Goal: Task Accomplishment & Management: Complete application form

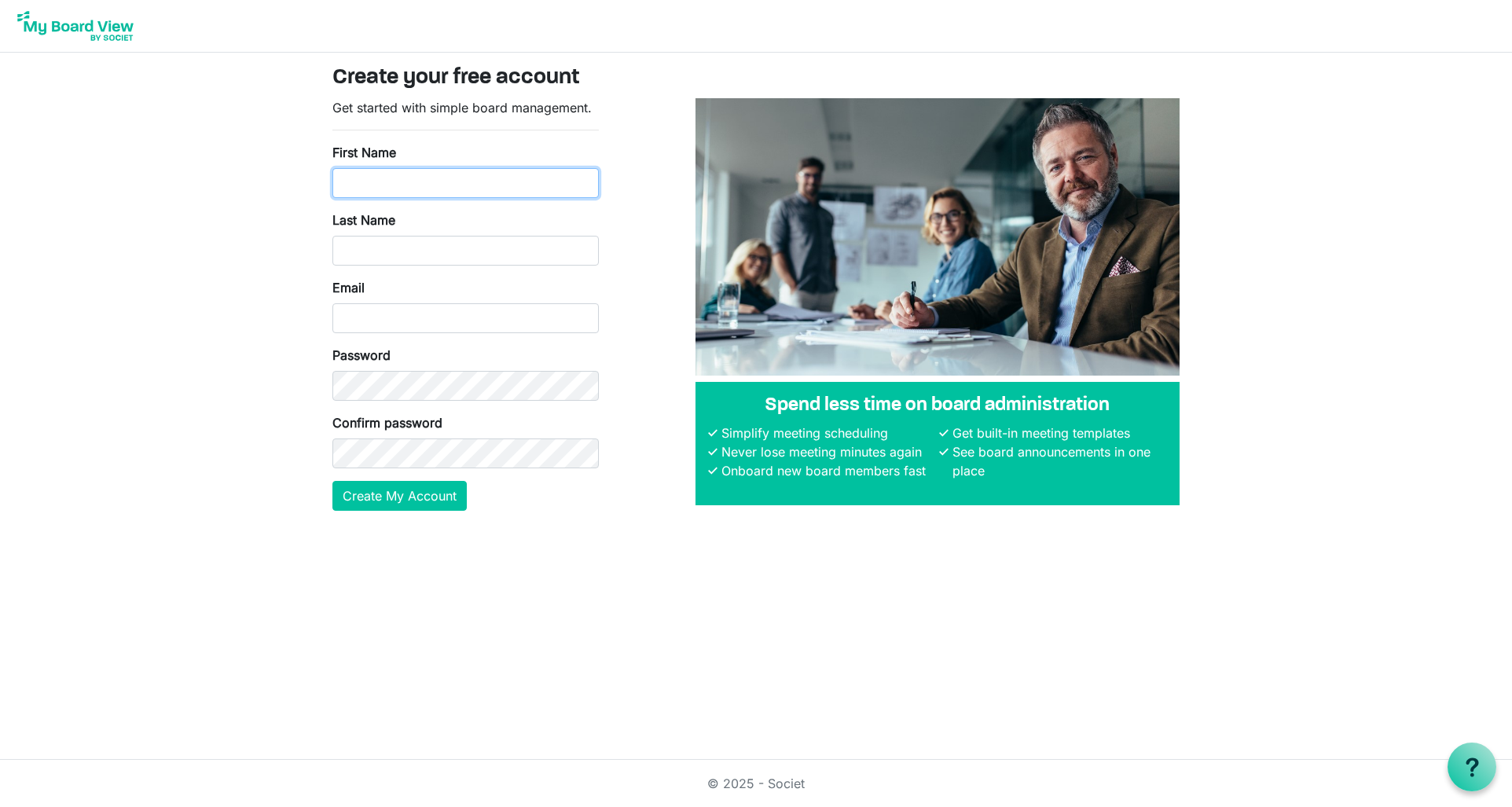
click at [371, 181] on input "First Name" at bounding box center [466, 183] width 267 height 30
type input "Nicole"
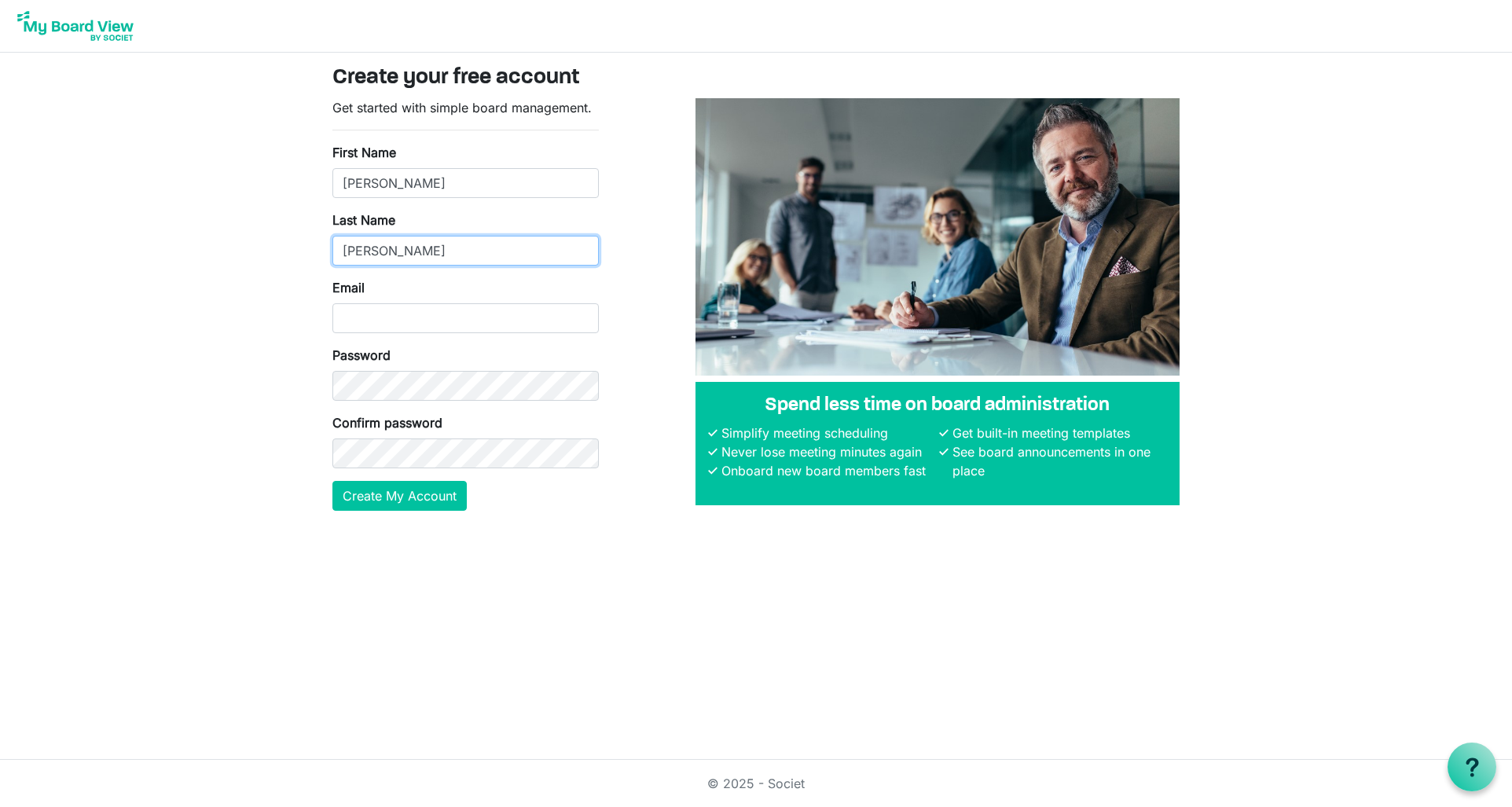
type input "Stubbs"
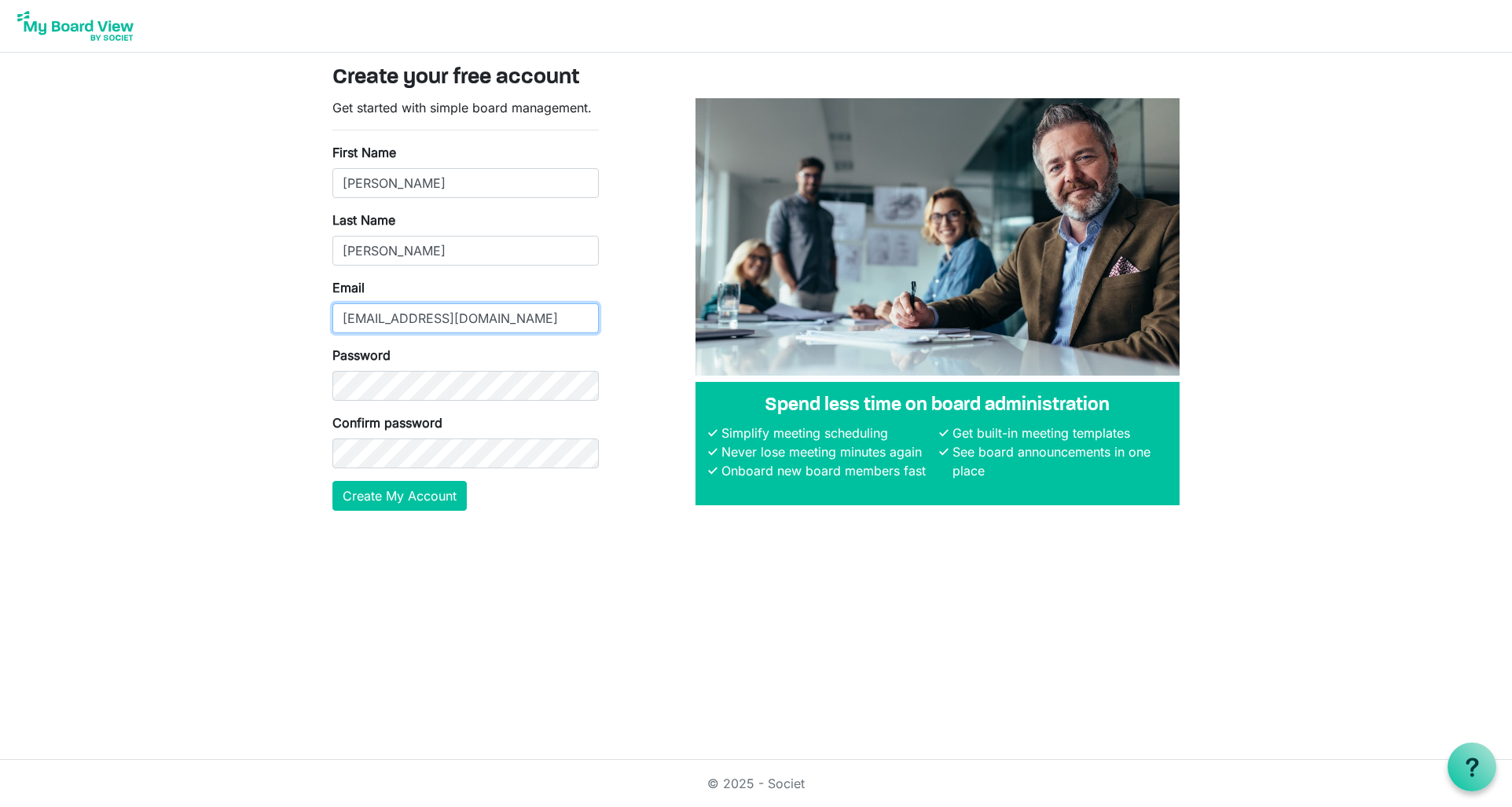
type input "nstubbs@pcdi.org"
click at [0, 536] on com-1password-button at bounding box center [0, 536] width 0 height 0
click at [420, 503] on button "Create My Account" at bounding box center [399, 496] width 134 height 30
click at [385, 499] on button "Create My Account" at bounding box center [399, 496] width 134 height 30
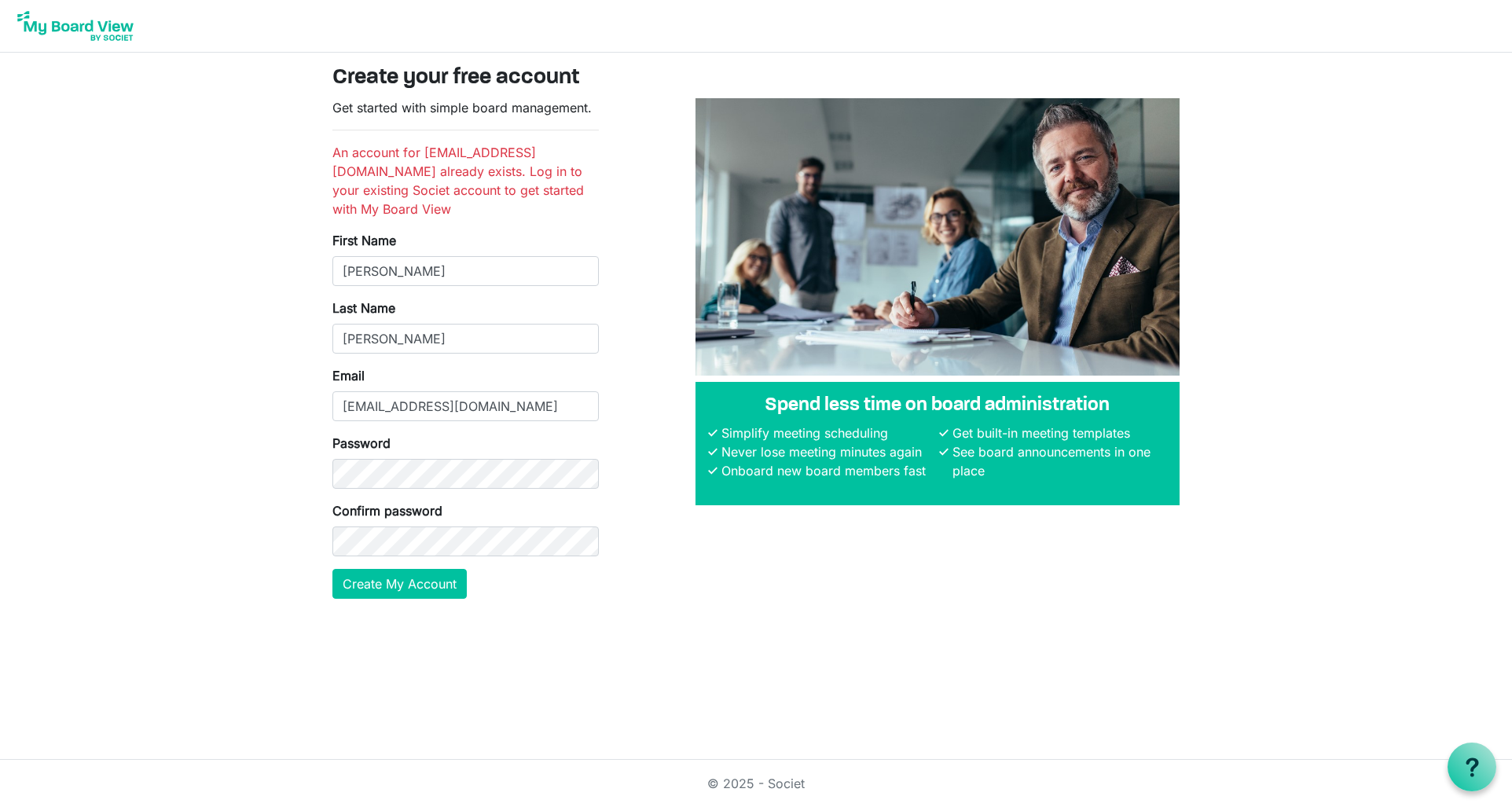
click at [96, 23] on img at bounding box center [75, 26] width 126 height 40
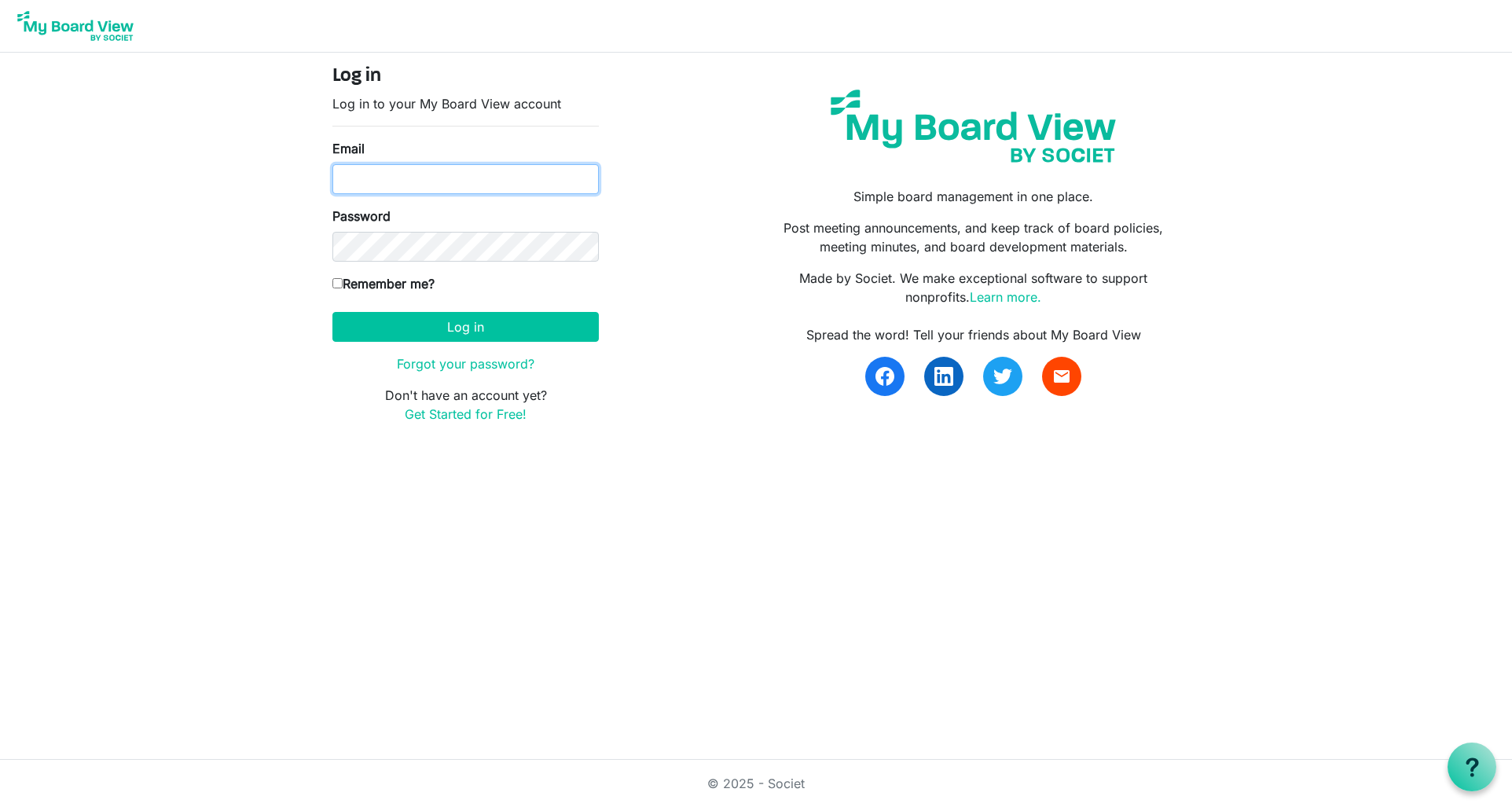
click at [368, 170] on input "Email" at bounding box center [466, 179] width 267 height 30
type input "[EMAIL_ADDRESS][DOMAIN_NAME]"
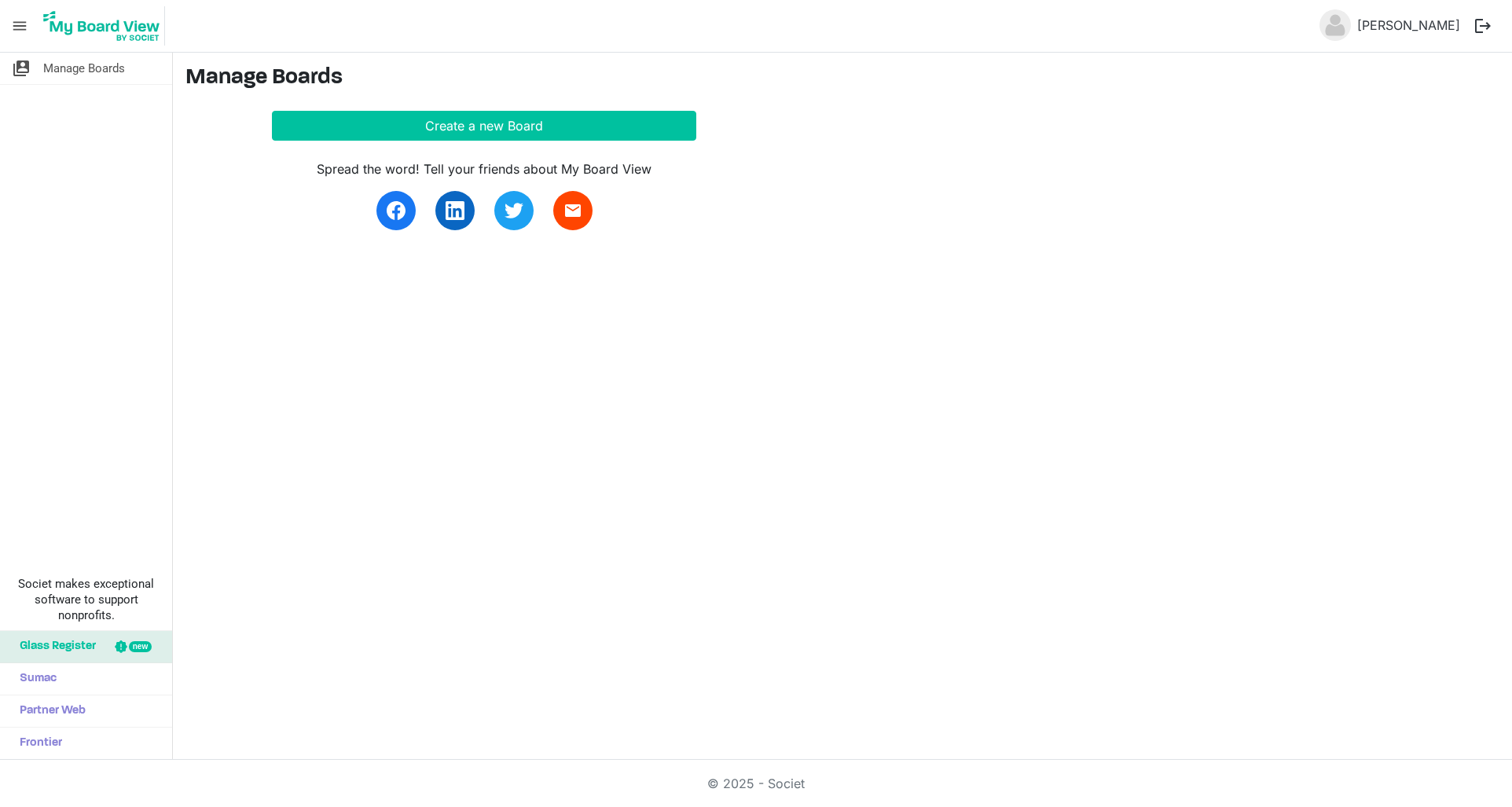
click at [492, 360] on div "switch_account Manage Boards Societ makes exceptional software to support nonpr…" at bounding box center [756, 406] width 1512 height 707
click at [27, 28] on span "menu" at bounding box center [19, 25] width 30 height 30
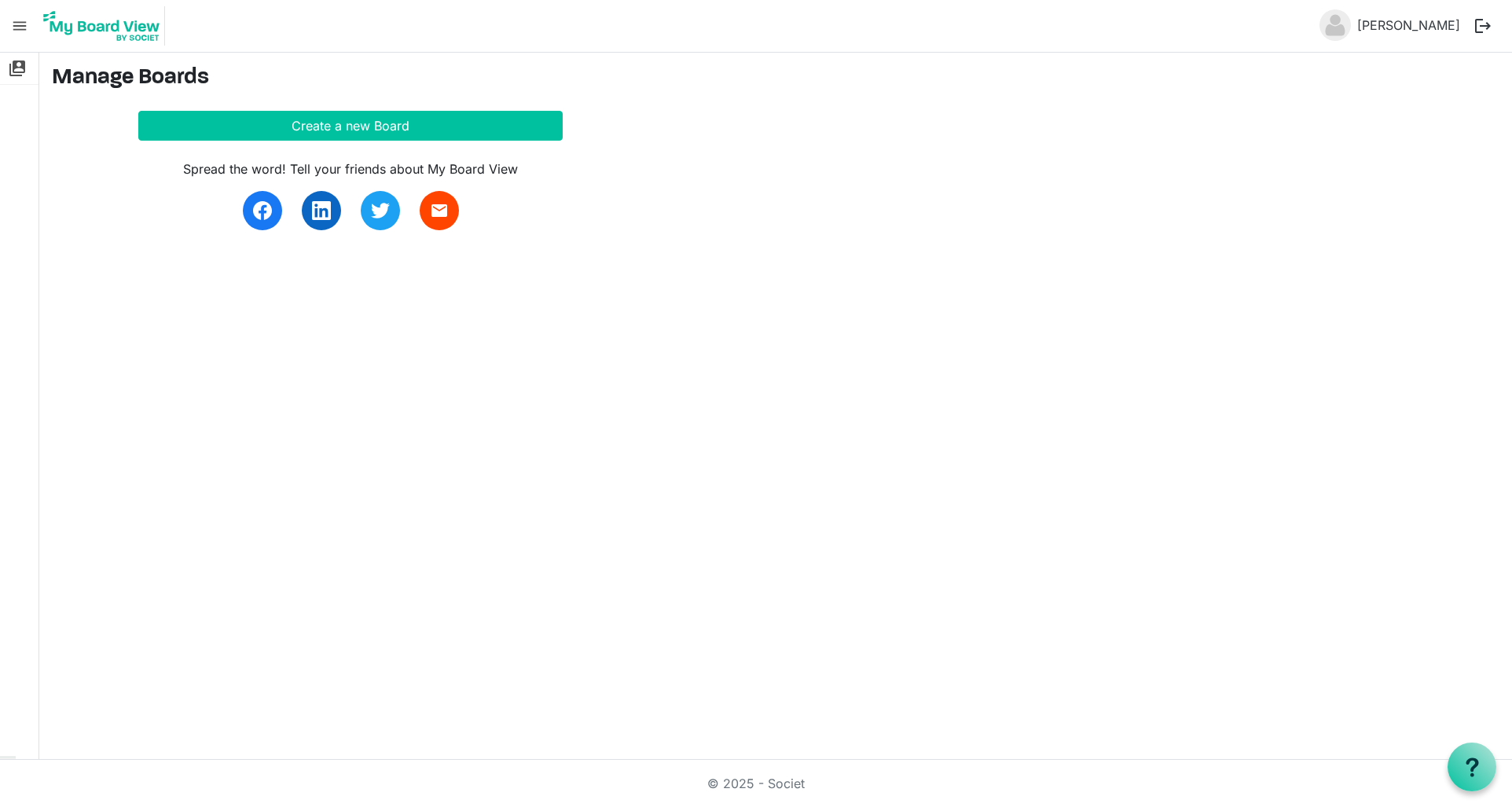
click at [27, 28] on span "menu" at bounding box center [19, 25] width 30 height 30
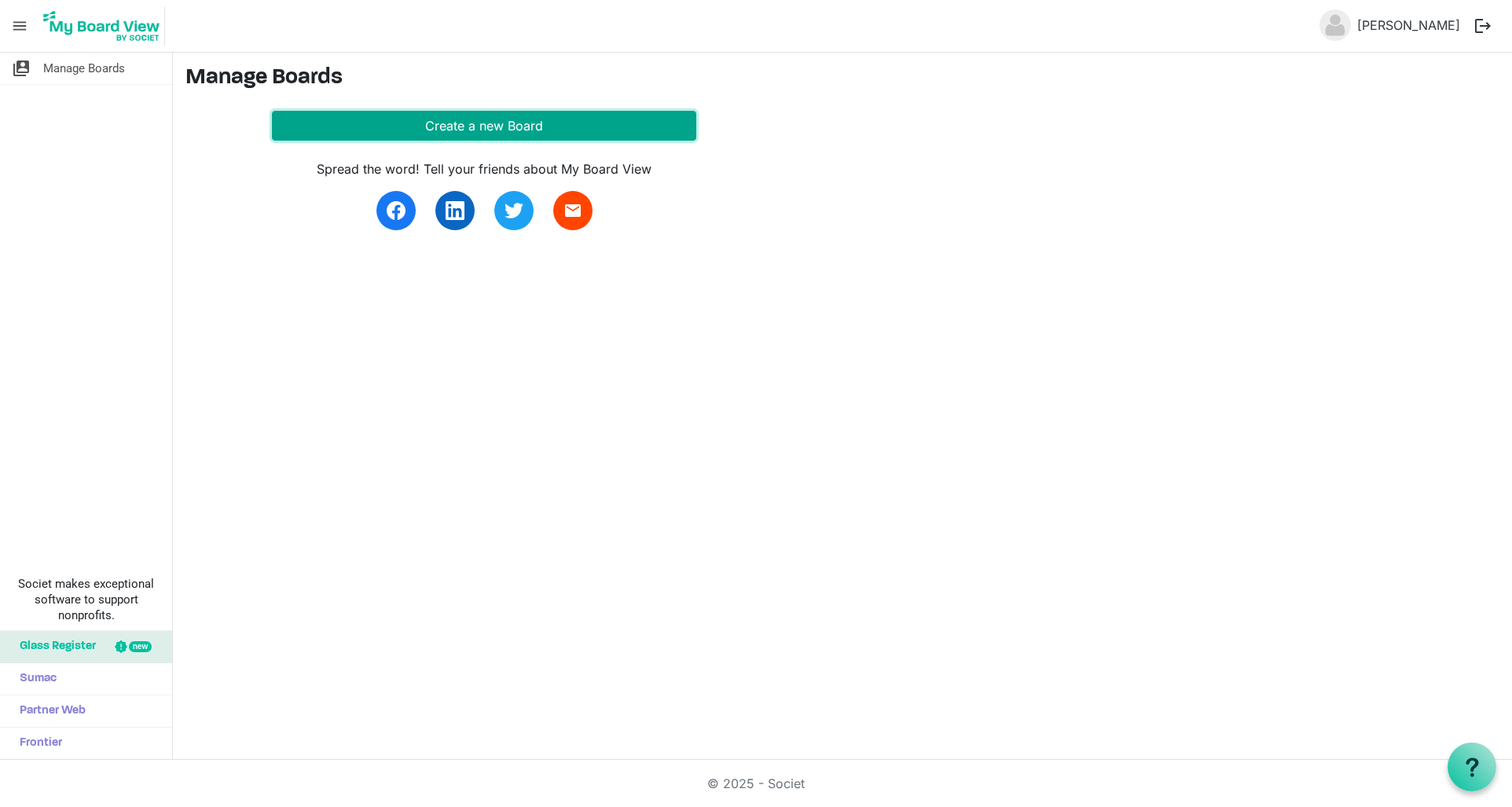
click at [434, 125] on button "Create a new Board" at bounding box center [483, 126] width 424 height 30
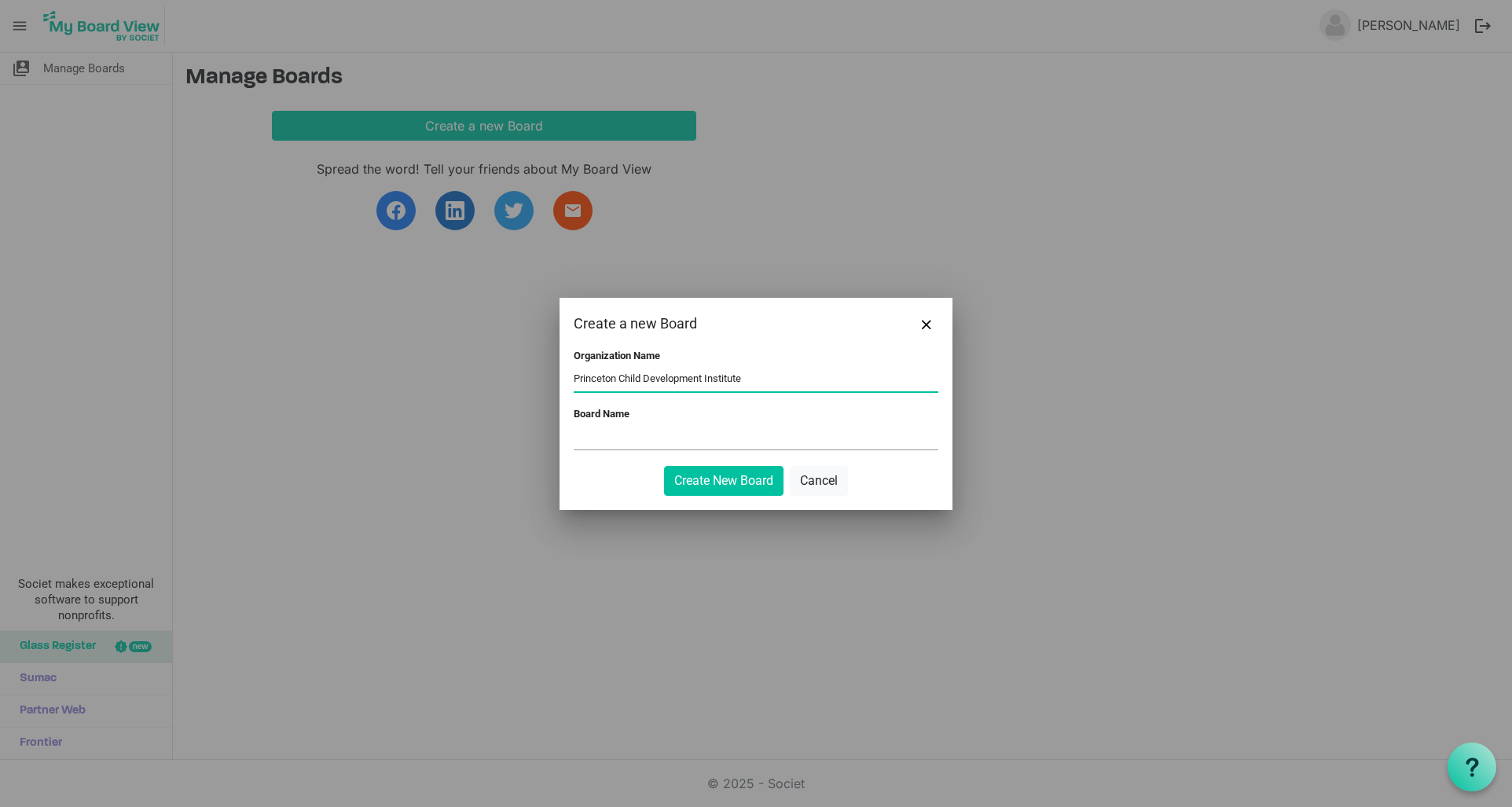
type input "Princeton Child Development Institute"
click at [623, 435] on input "Board Name" at bounding box center [756, 438] width 364 height 23
click at [701, 480] on button "Create New Board" at bounding box center [724, 480] width 120 height 30
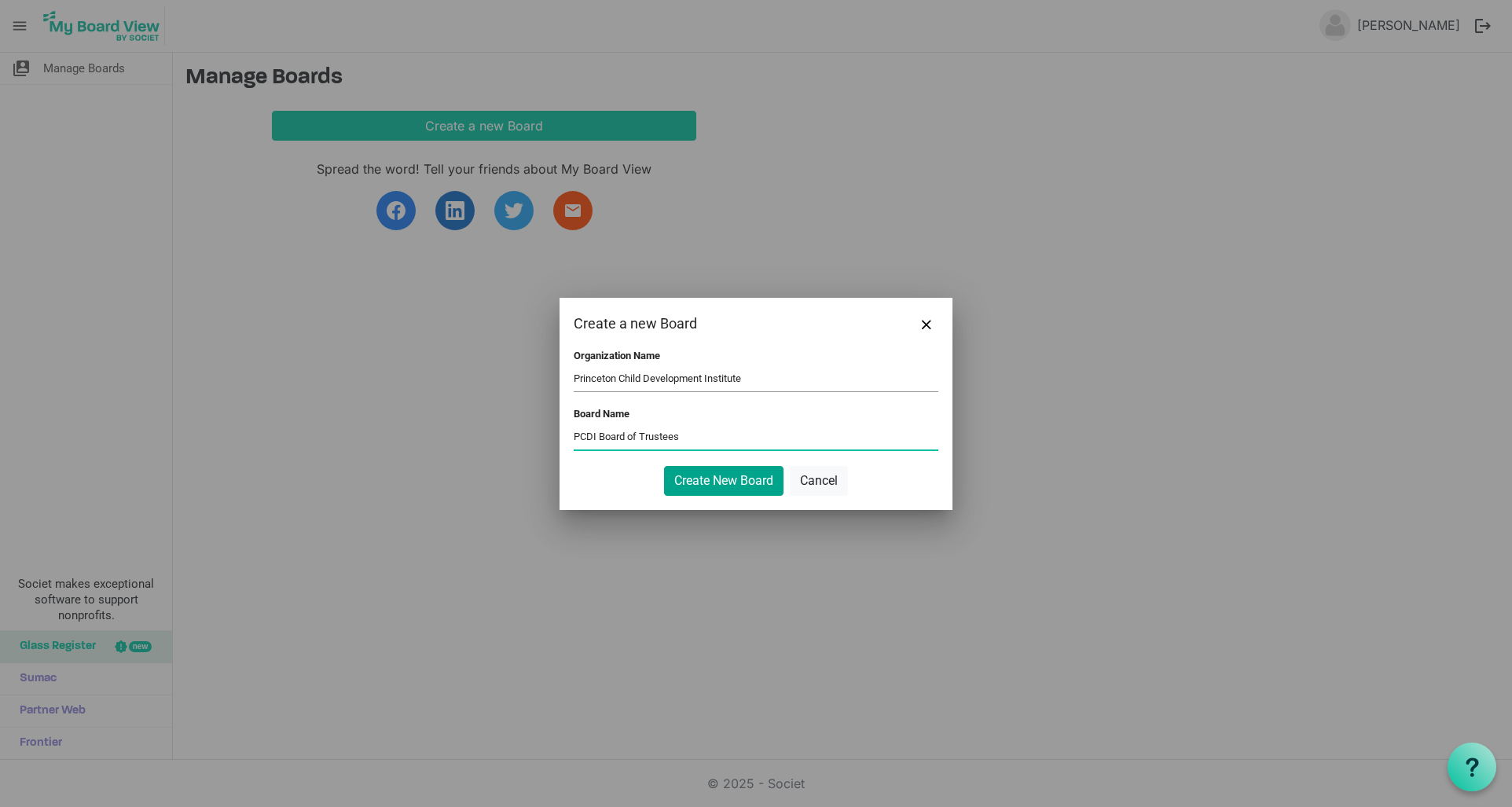
type input "PCDI Board of Trustees"
click at [750, 478] on button "Create New Board" at bounding box center [724, 480] width 120 height 30
click at [715, 480] on button "Create New Board" at bounding box center [724, 480] width 120 height 30
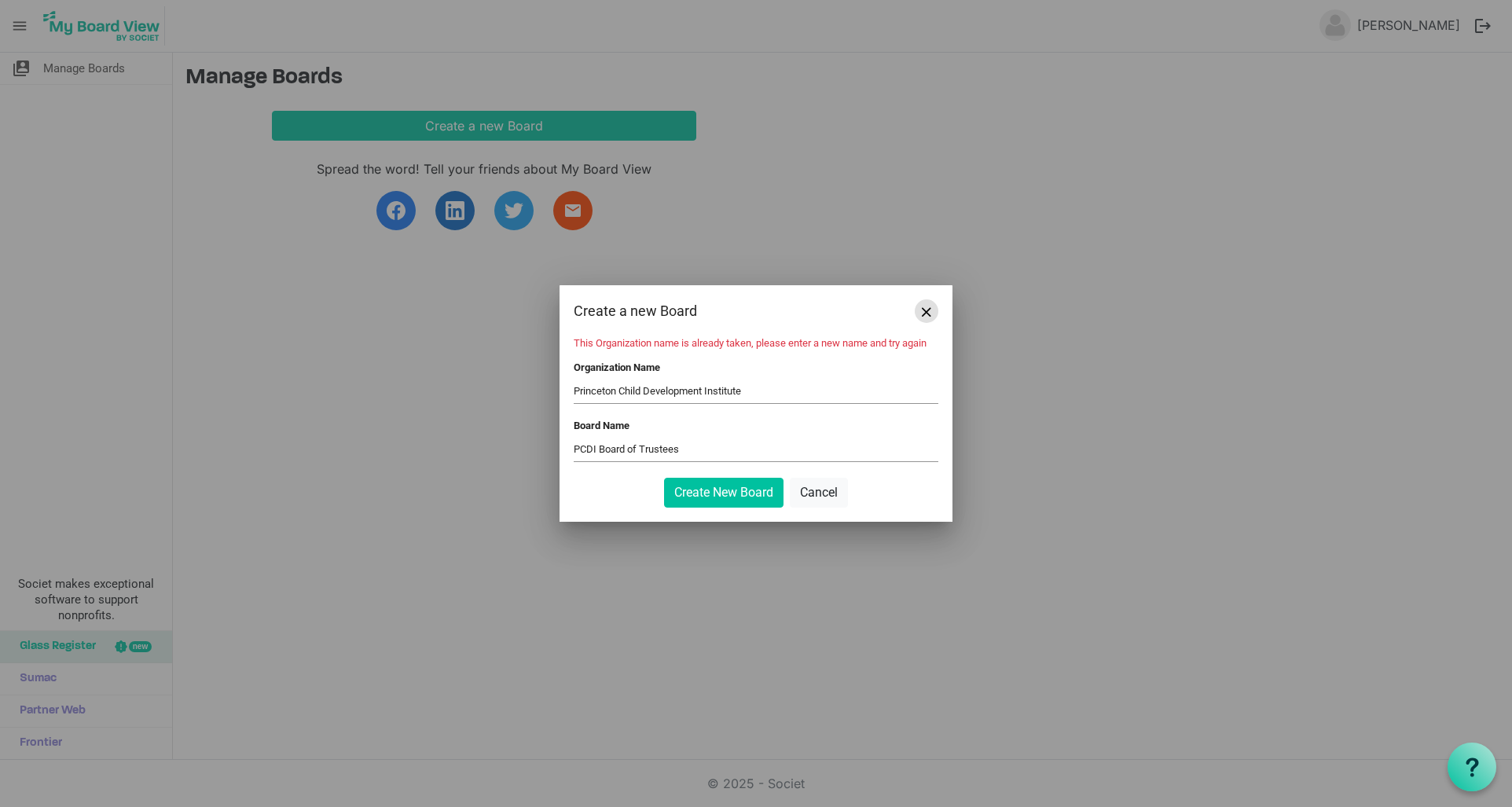
click at [927, 309] on span "Close" at bounding box center [927, 312] width 10 height 10
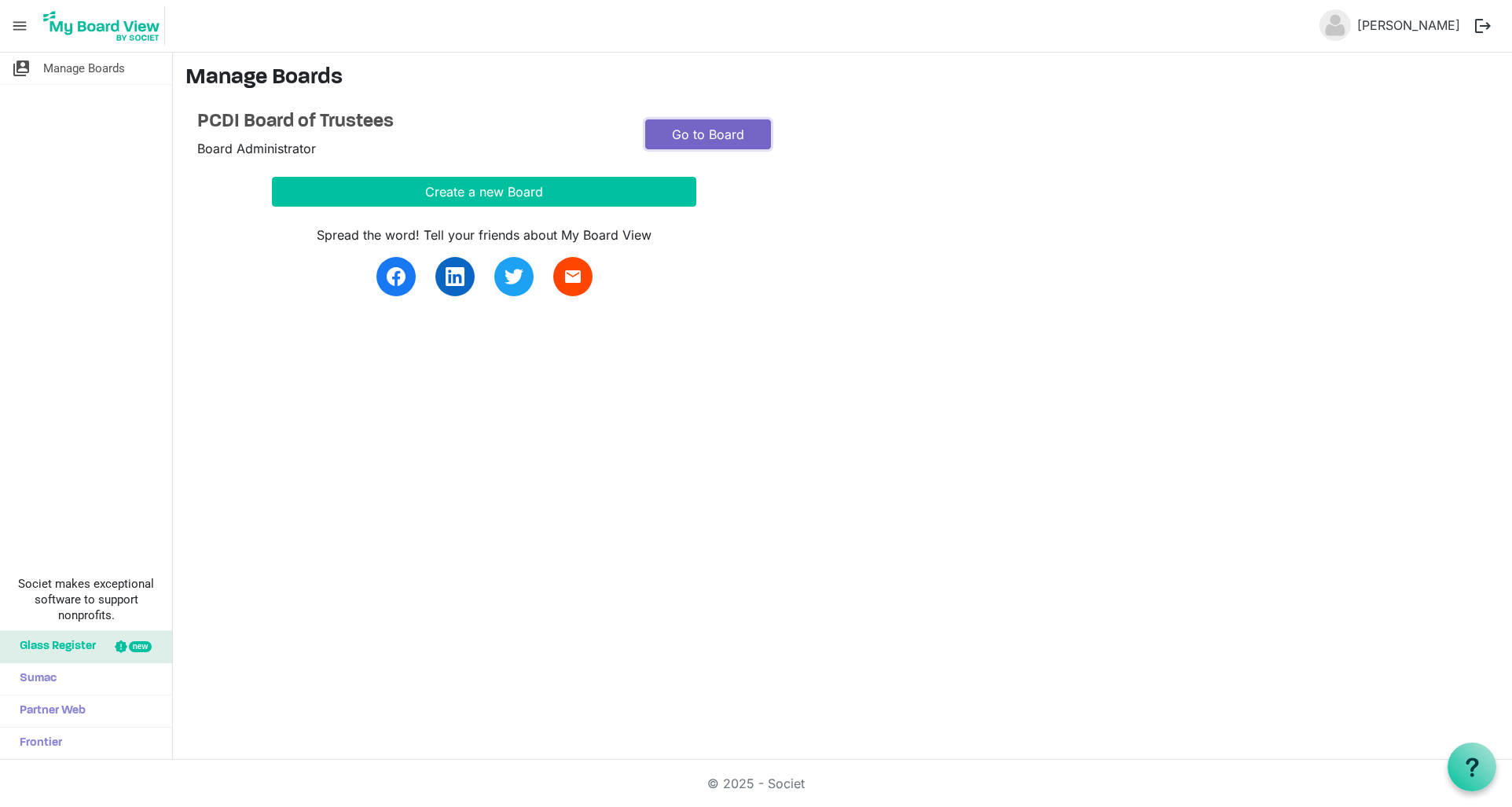
click at [721, 133] on link "Go to Board" at bounding box center [708, 134] width 126 height 30
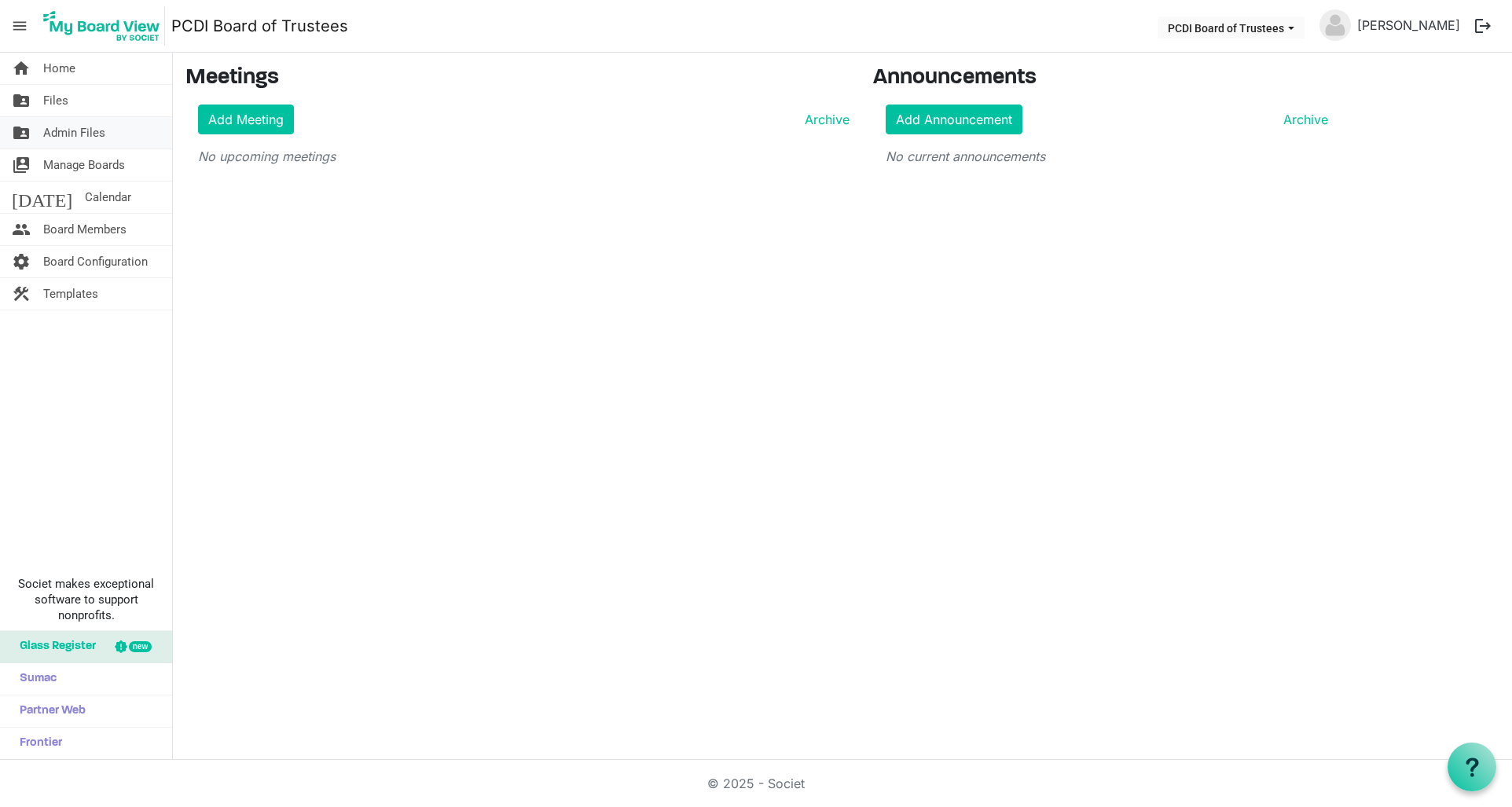
click at [75, 129] on span "Admin Files" at bounding box center [74, 132] width 62 height 32
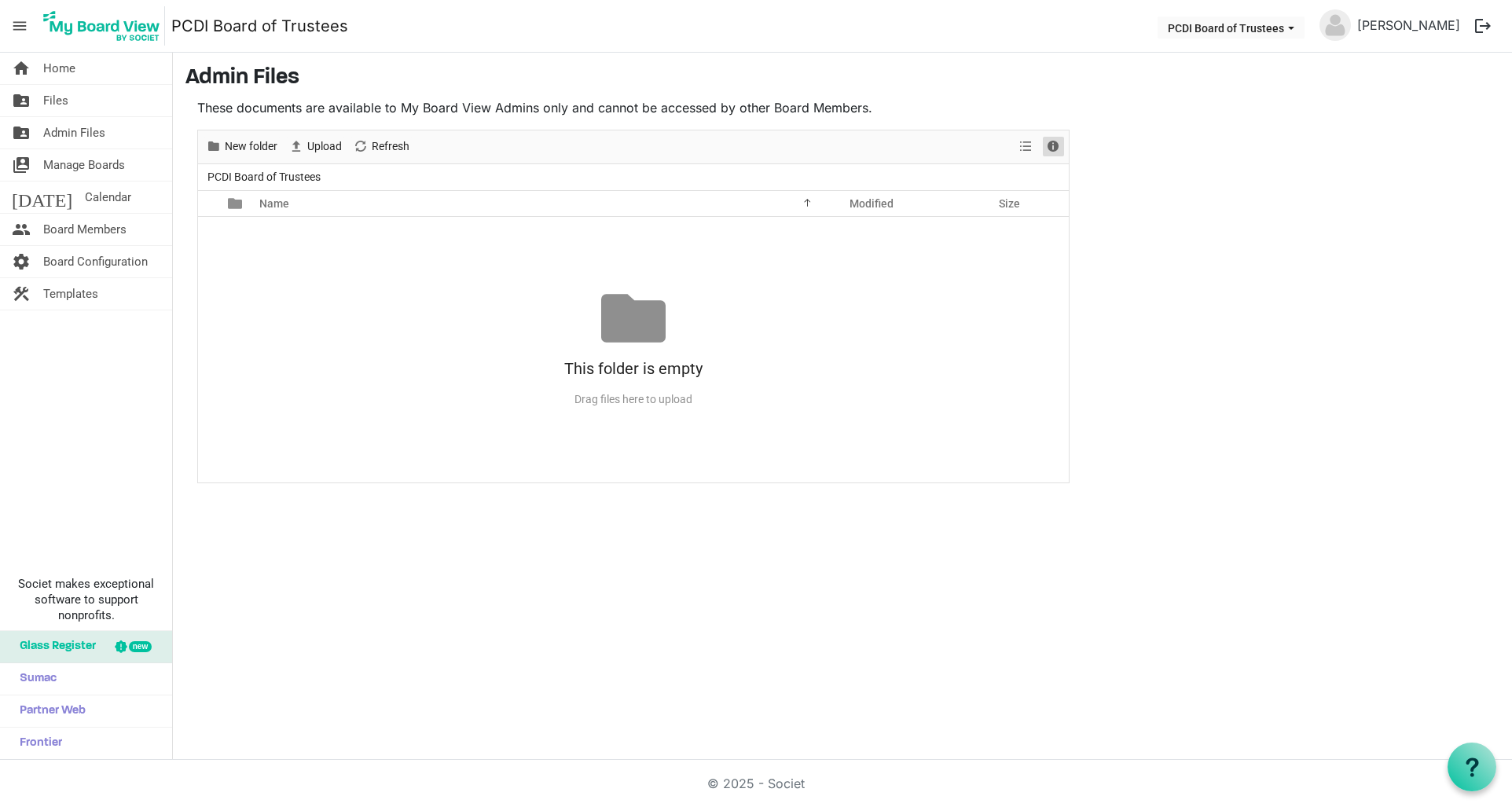
click at [1053, 145] on span "Details" at bounding box center [1053, 146] width 19 height 19
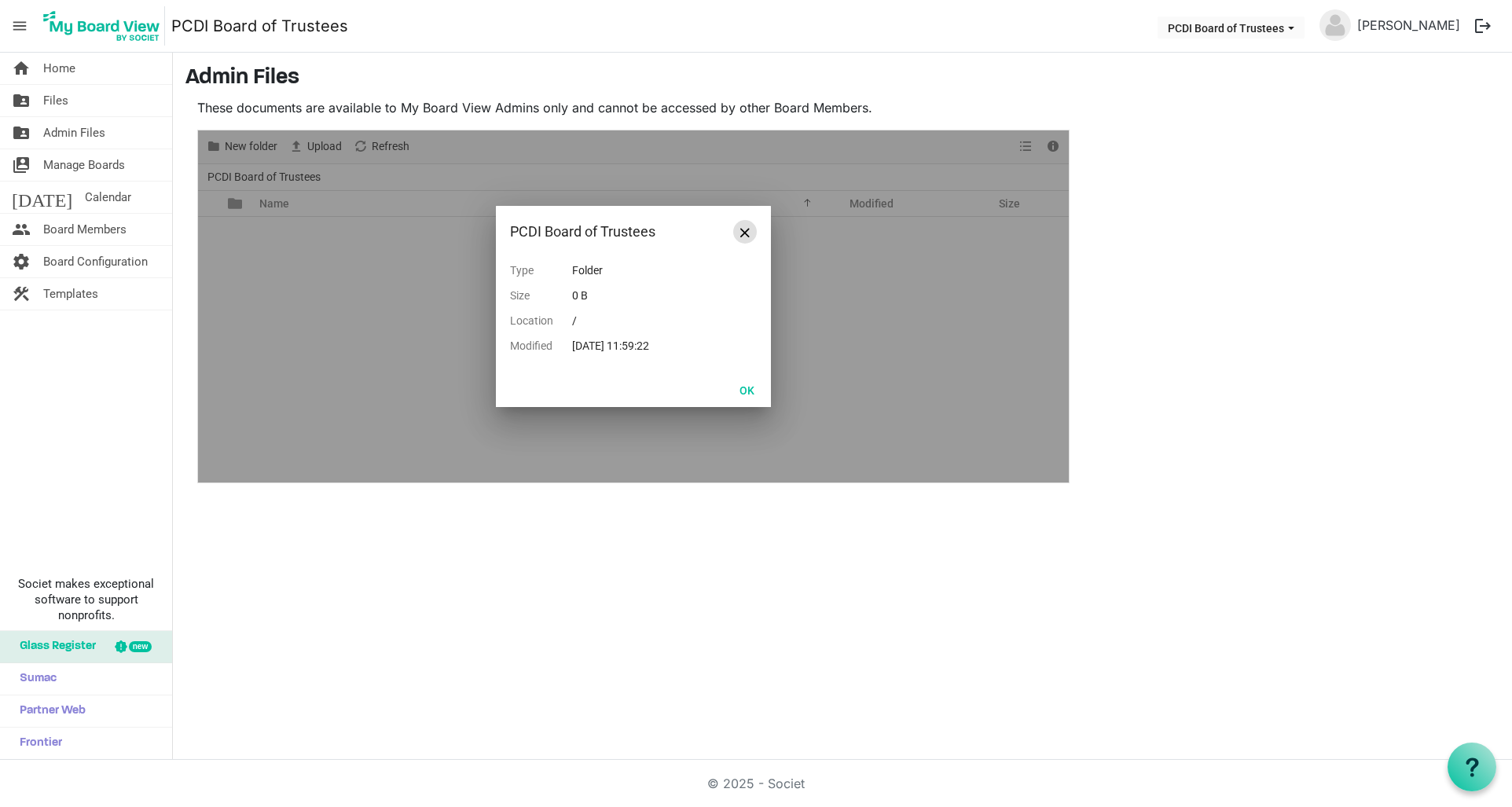
click at [740, 229] on span "Close" at bounding box center [745, 233] width 10 height 10
